Goal: Task Accomplishment & Management: Use online tool/utility

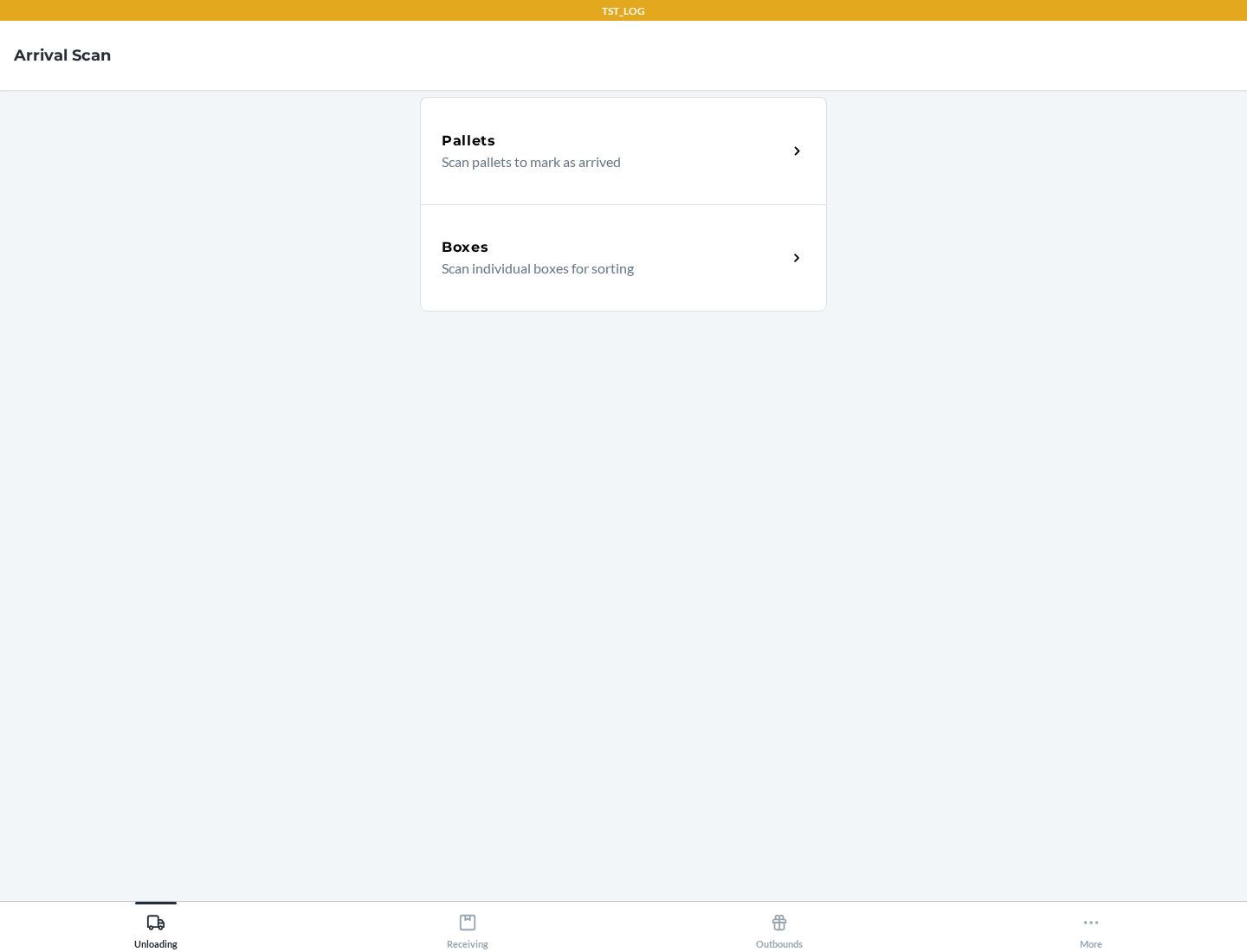
click at [613, 248] on div "Boxes" at bounding box center [614, 248] width 345 height 21
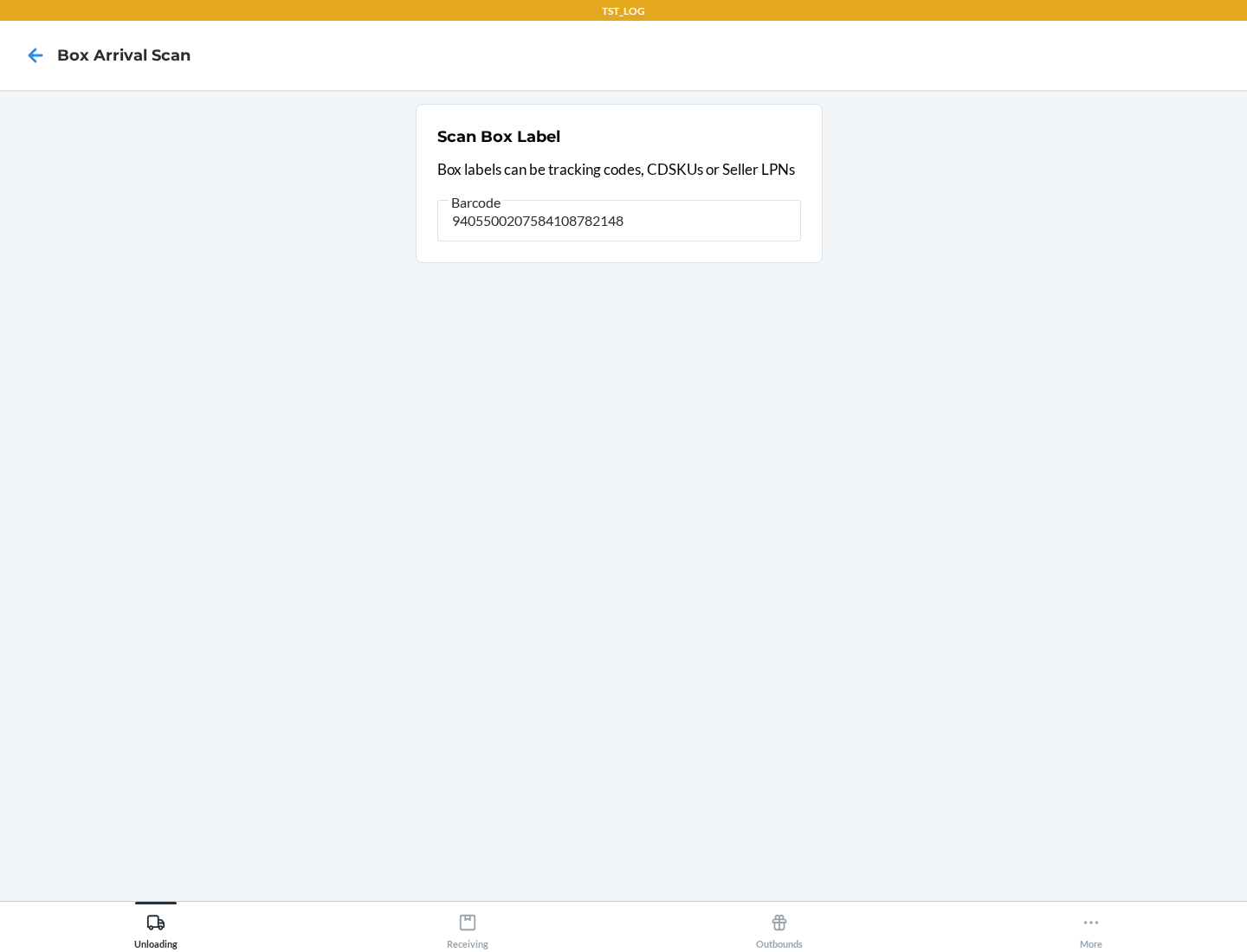
type input "9405500207584108782148"
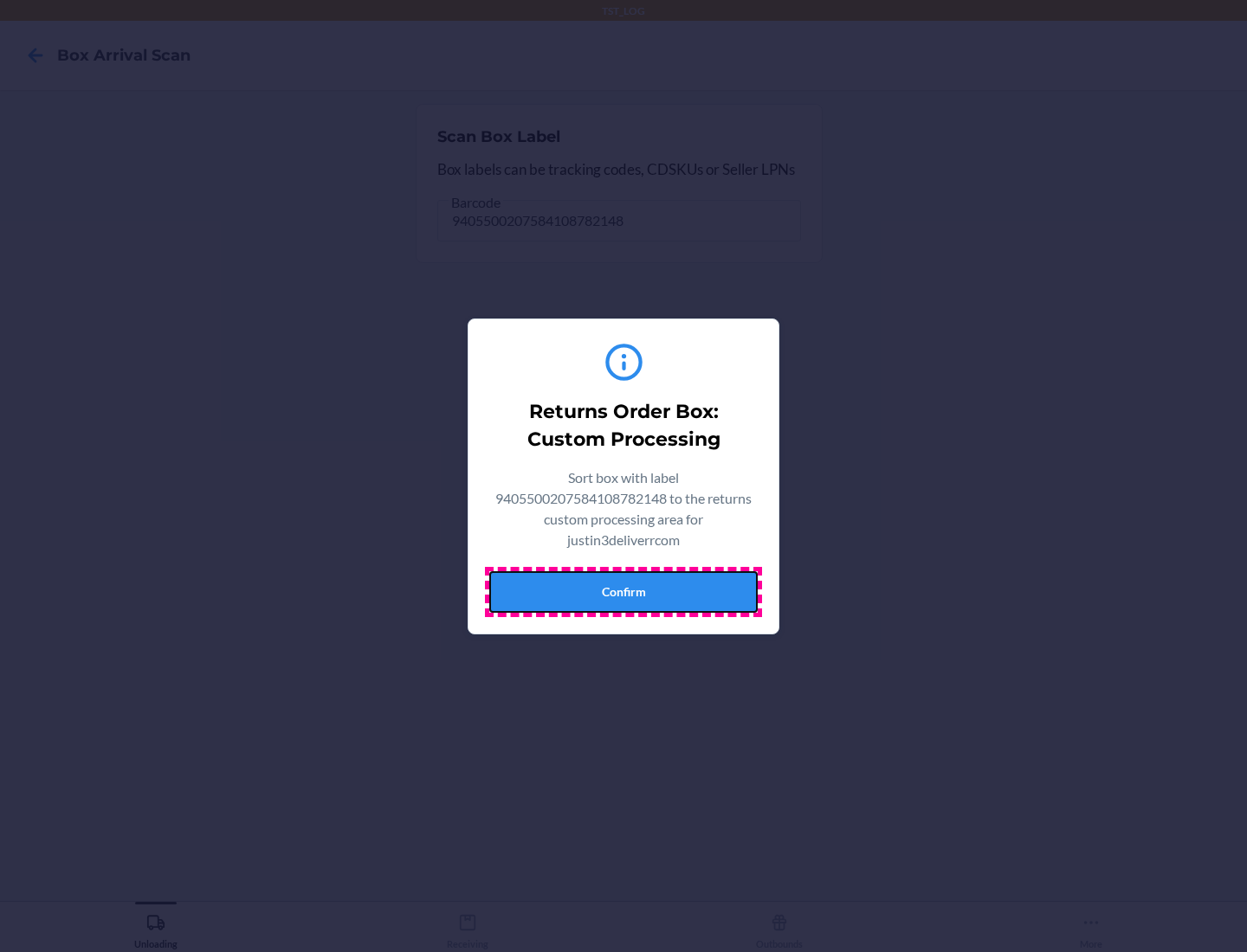
click at [623, 591] on button "Confirm" at bounding box center [623, 592] width 268 height 42
